Goal: Task Accomplishment & Management: Complete application form

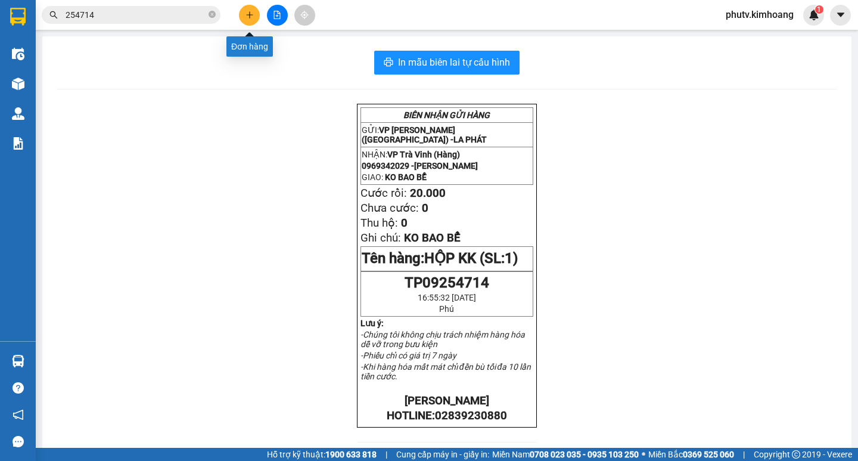
click at [247, 17] on icon "plus" at bounding box center [250, 15] width 8 height 8
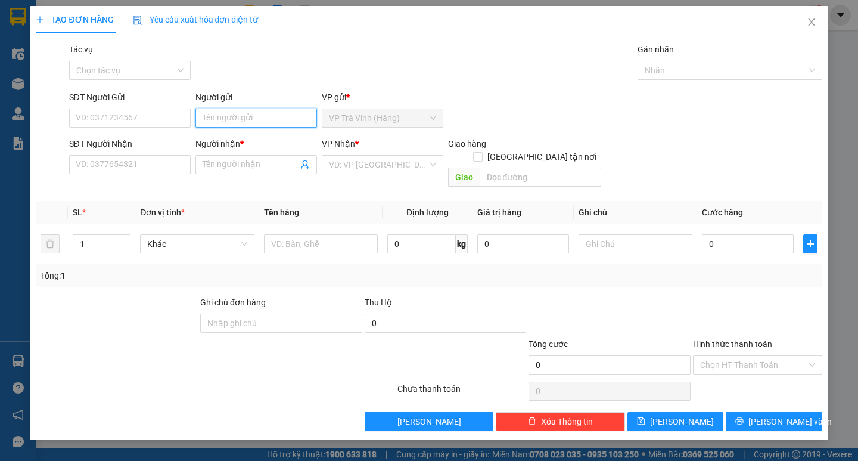
click at [242, 126] on input "Người gửi" at bounding box center [256, 117] width 122 height 19
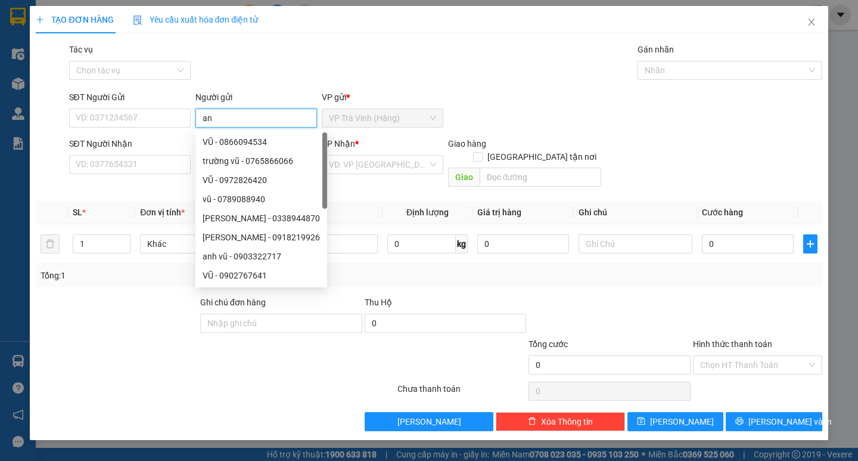
type input "an"
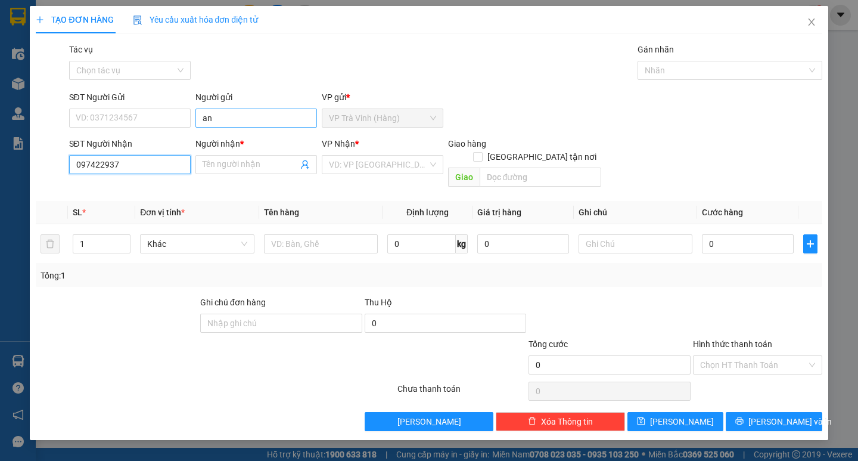
type input "0974229379"
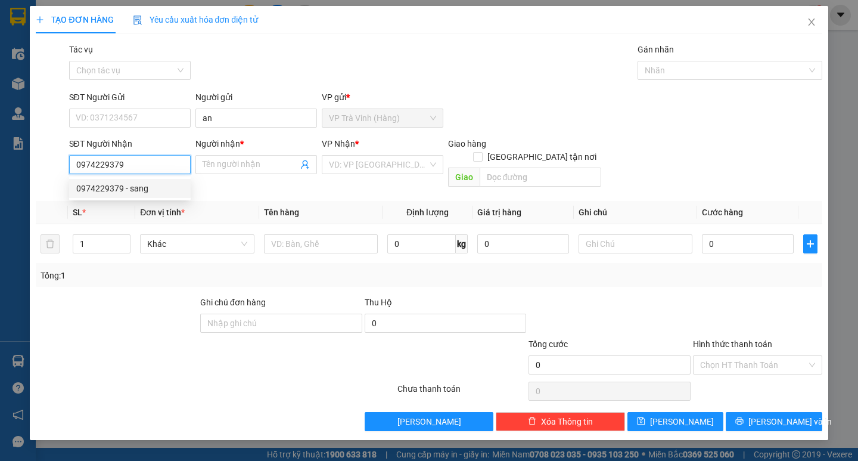
click at [151, 189] on div "0974229379 - sang" at bounding box center [129, 188] width 107 height 13
type input "sang"
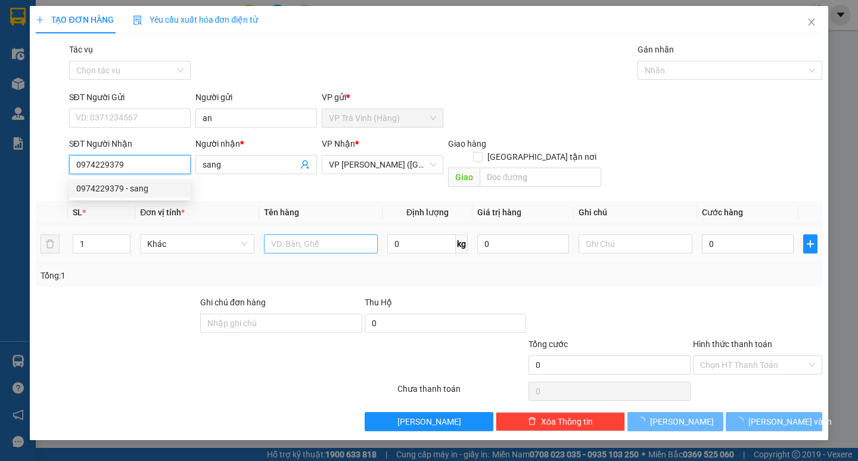
type input "35.000"
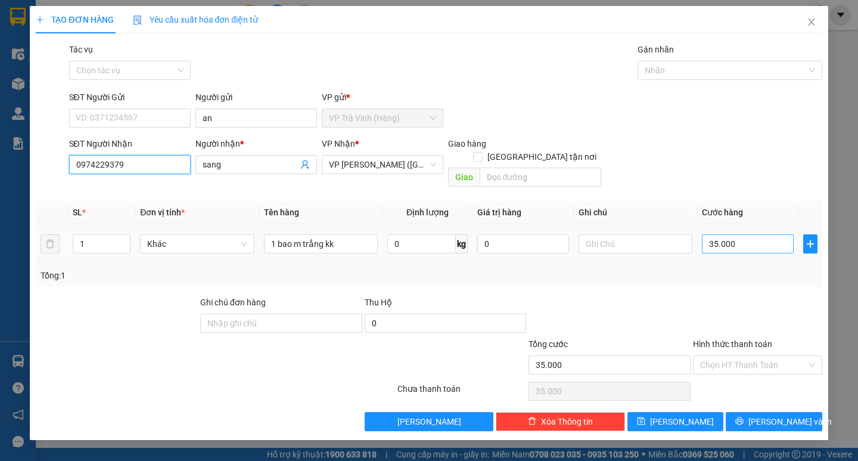
type input "0974229379"
click at [742, 234] on input "35.000" at bounding box center [748, 243] width 92 height 19
type input "4"
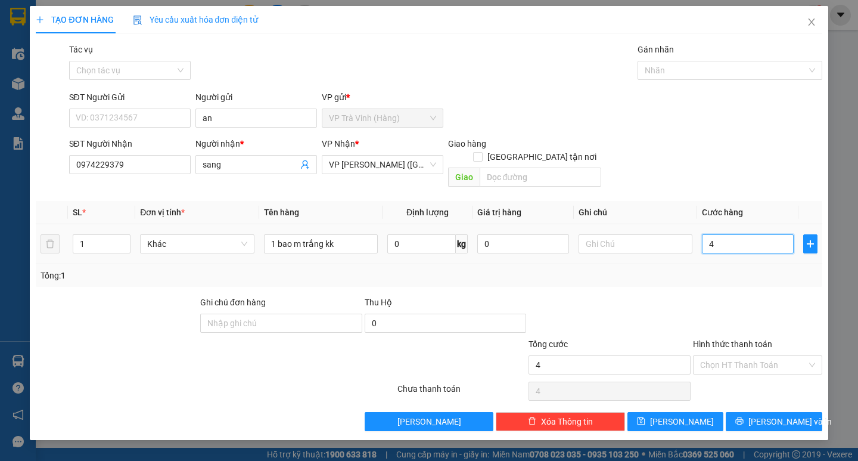
type input "40"
type input "40.000"
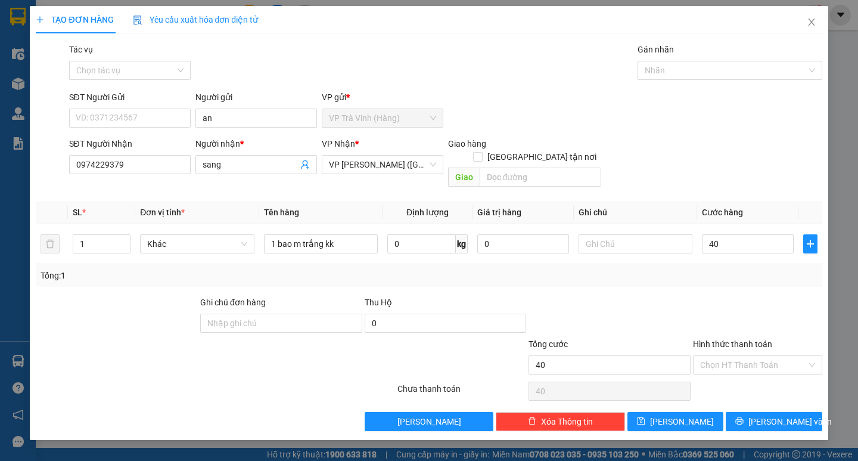
type input "40.000"
click at [748, 296] on div at bounding box center [758, 317] width 132 height 42
click at [750, 358] on input "Hình thức thanh toán" at bounding box center [753, 365] width 107 height 18
click at [756, 378] on div "Tại văn phòng" at bounding box center [757, 375] width 115 height 13
type input "0"
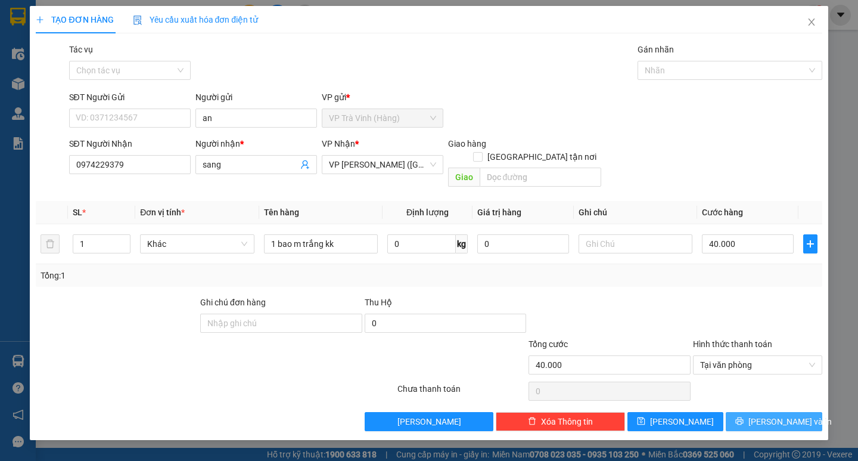
click at [764, 415] on span "[PERSON_NAME] và In" at bounding box center [789, 421] width 83 height 13
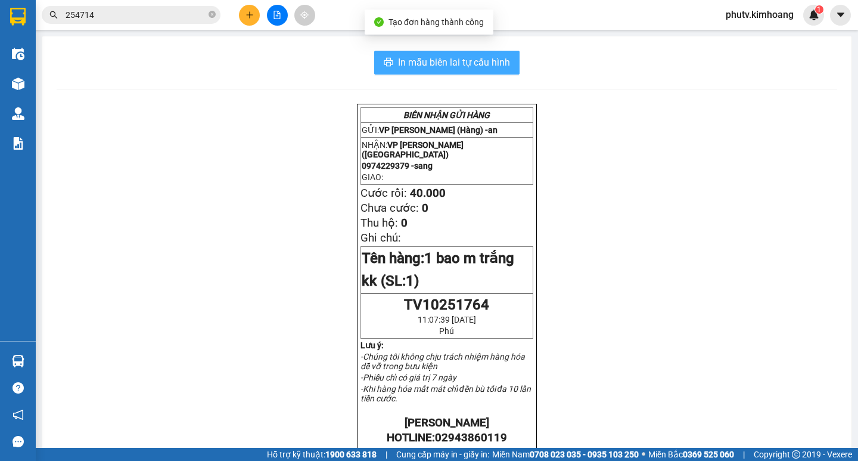
click at [455, 70] on span "In mẫu biên lai tự cấu hình" at bounding box center [454, 62] width 112 height 15
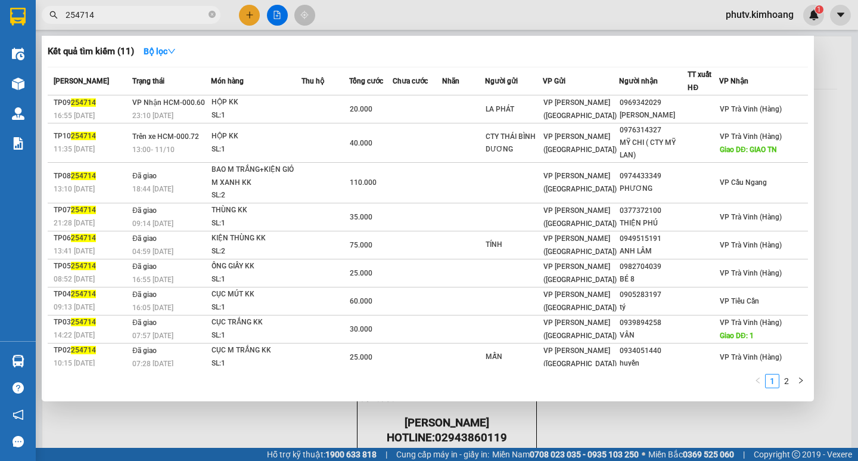
click at [133, 15] on input "254714" at bounding box center [136, 14] width 141 height 13
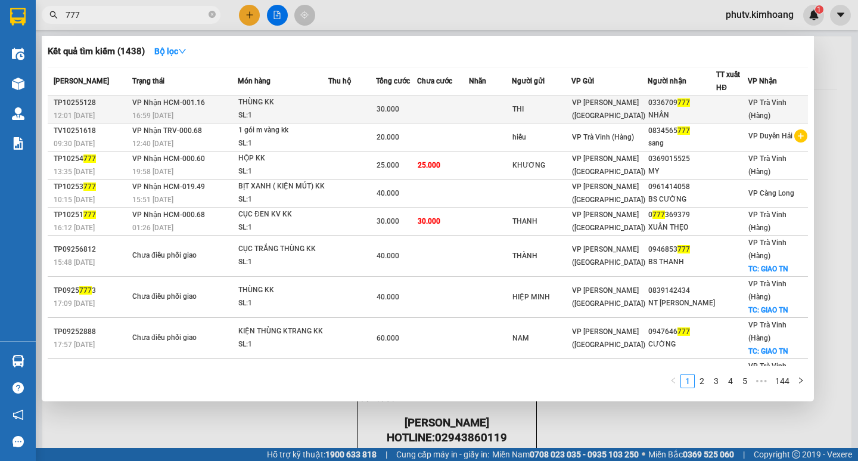
type input "777"
click at [295, 108] on div "THÙNG KK" at bounding box center [282, 102] width 89 height 13
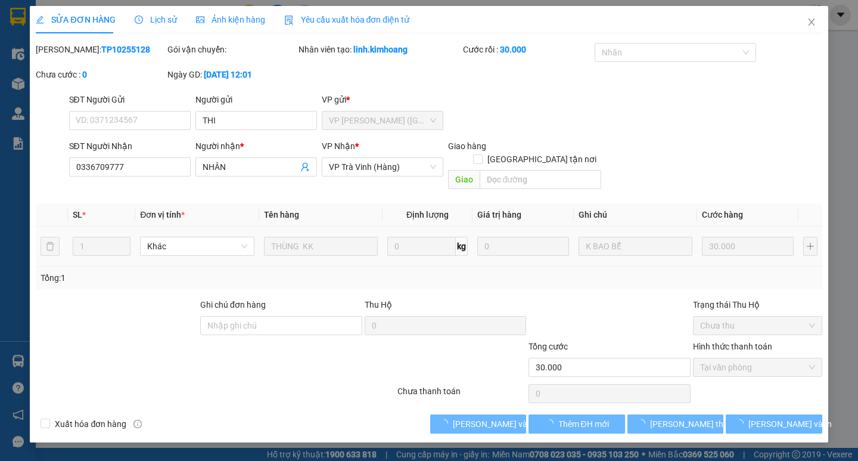
type input "THI"
type input "0336709777"
type input "NHÂN"
type input "30.000"
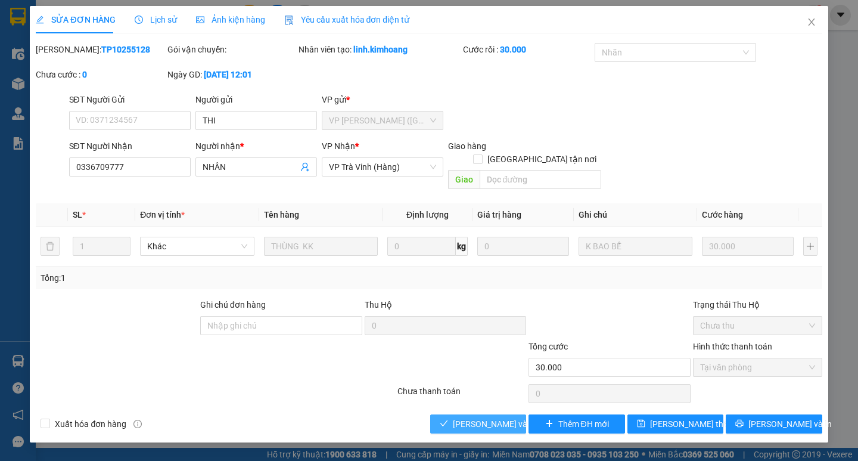
click at [483, 417] on span "[PERSON_NAME] và Giao hàng" at bounding box center [510, 423] width 114 height 13
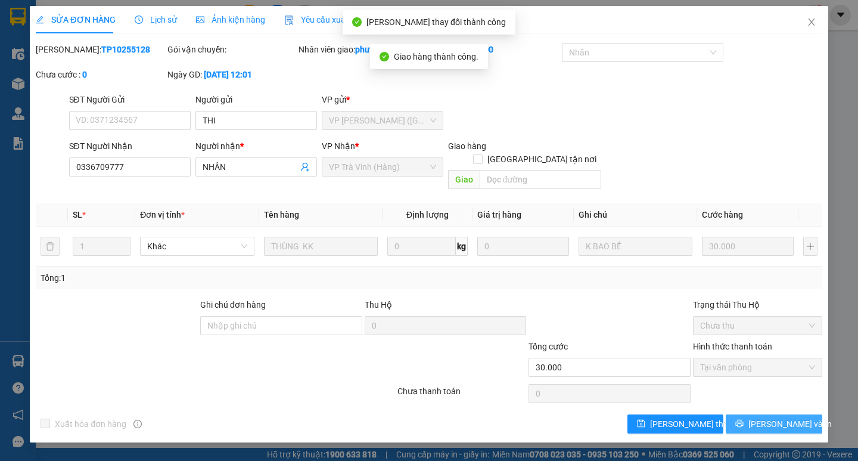
click at [804, 417] on button "[PERSON_NAME] và In" at bounding box center [774, 423] width 96 height 19
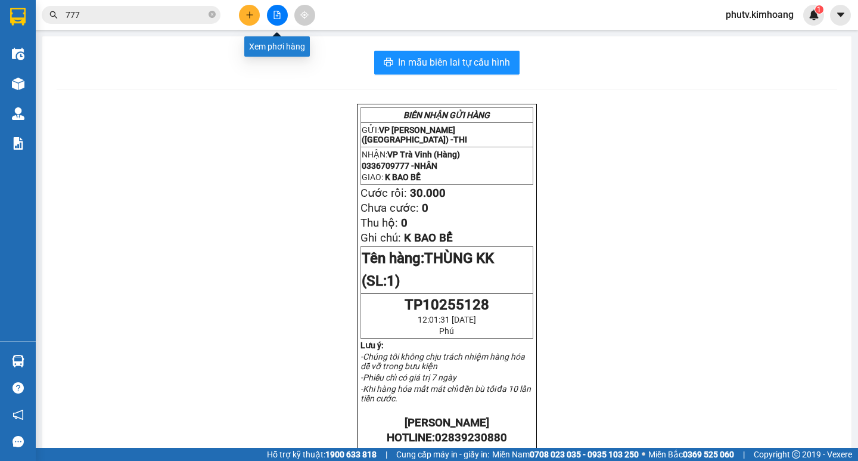
click at [254, 11] on button at bounding box center [249, 15] width 21 height 21
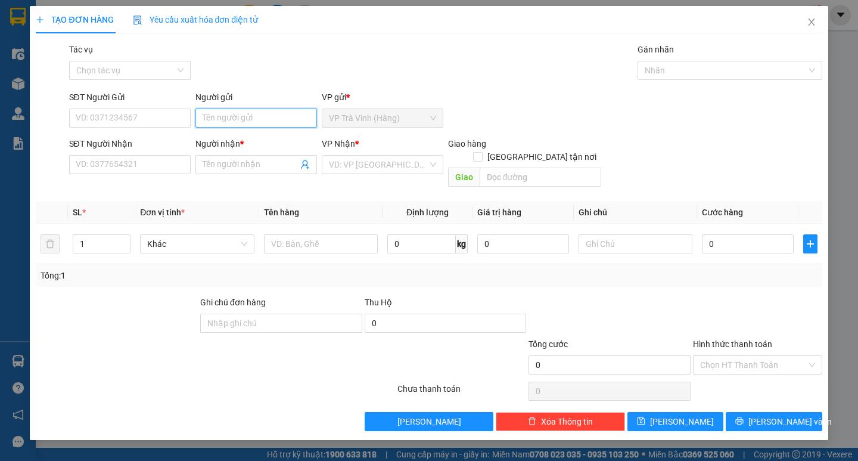
click at [241, 120] on input "Người gửi" at bounding box center [256, 117] width 122 height 19
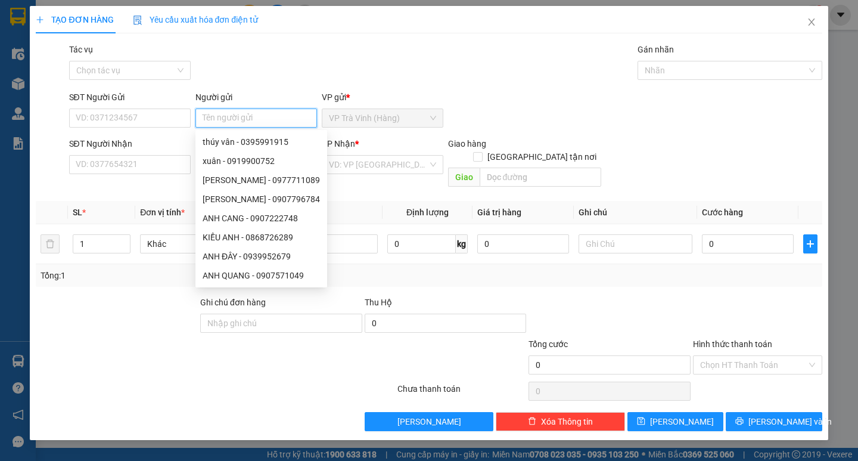
type input "n"
type input "m"
type input "khanh"
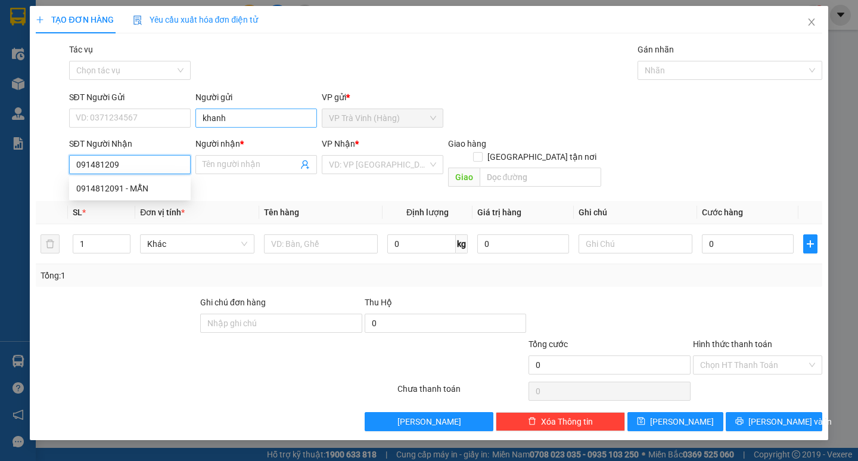
type input "0914812091"
click at [173, 197] on div "0914812091 - MẪN" at bounding box center [130, 188] width 122 height 19
type input "MẪN"
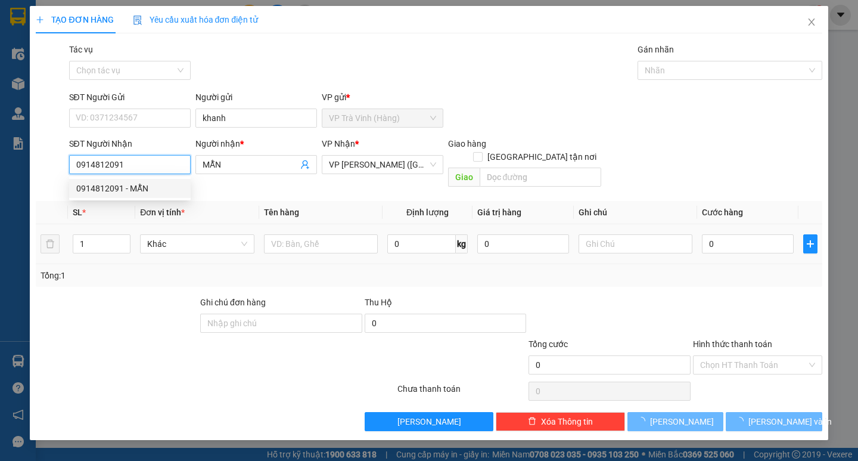
type input "30.000"
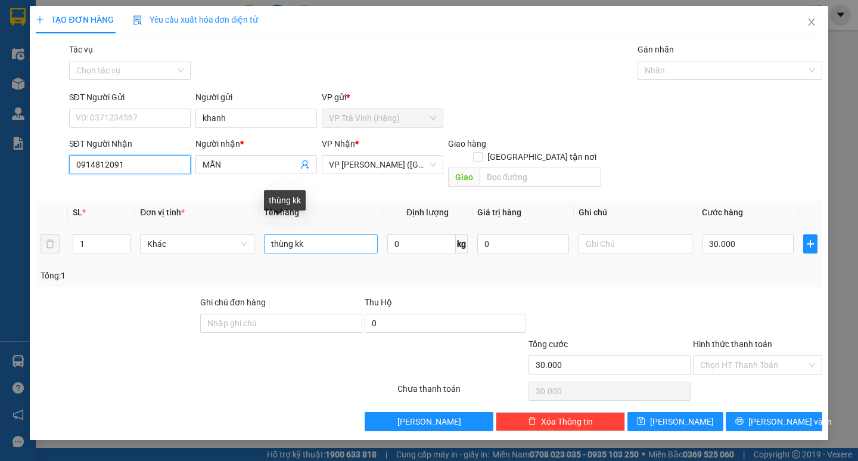
type input "0914812091"
click at [265, 234] on input "thùng kk" at bounding box center [321, 243] width 114 height 19
type input "1 thùng kk"
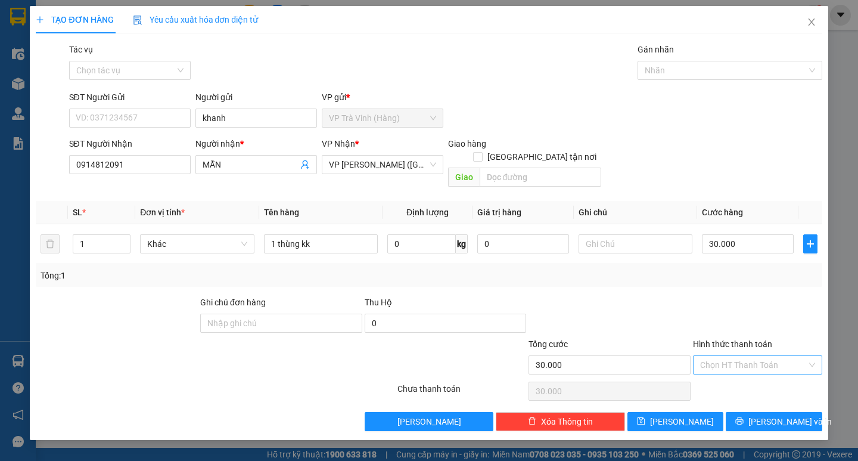
click at [746, 356] on input "Hình thức thanh toán" at bounding box center [753, 365] width 107 height 18
click at [757, 369] on div "Tại văn phòng" at bounding box center [757, 375] width 115 height 13
type input "0"
click at [744, 417] on icon "printer" at bounding box center [740, 421] width 8 height 8
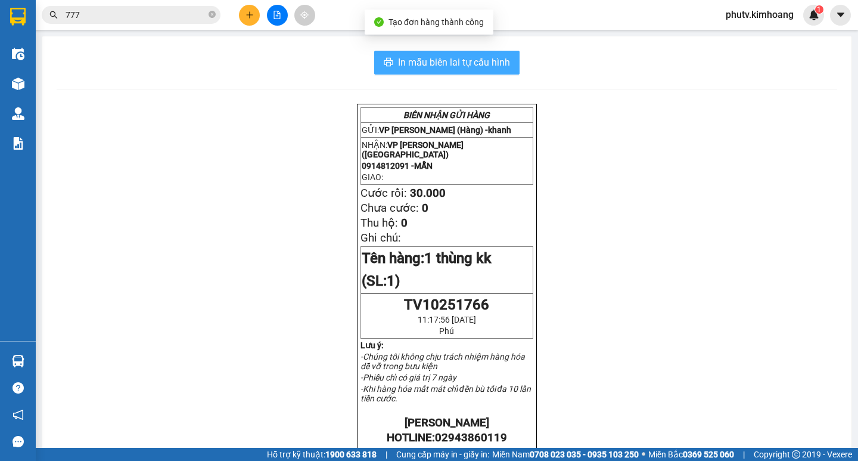
click at [459, 66] on span "In mẫu biên lai tự cấu hình" at bounding box center [454, 62] width 112 height 15
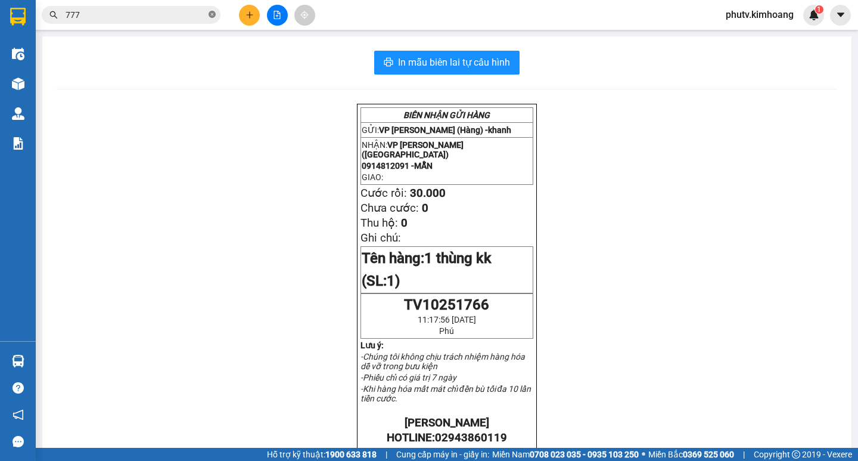
click at [211, 15] on icon "close-circle" at bounding box center [212, 14] width 7 height 7
